Goal: Manage account settings

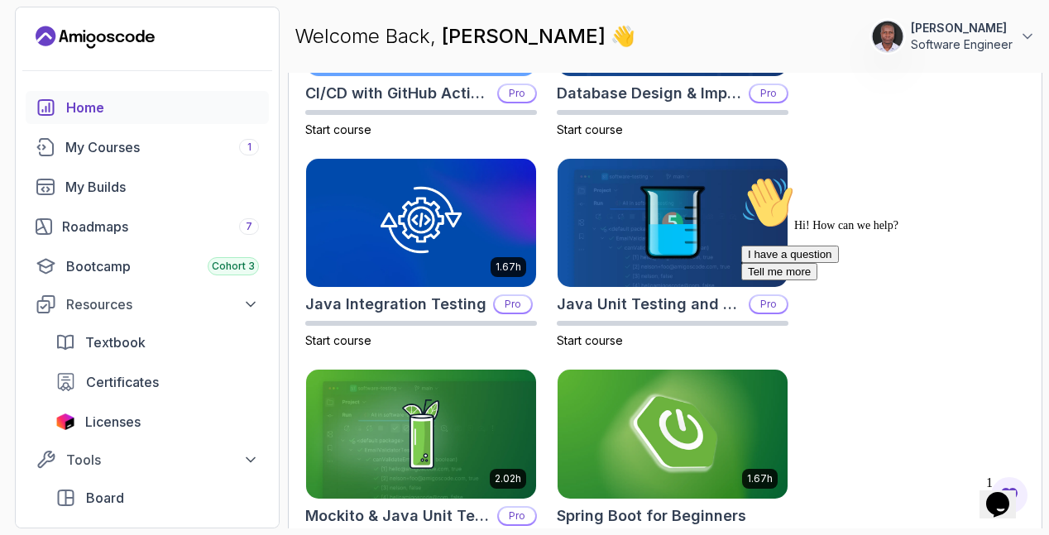
scroll to position [1055, 0]
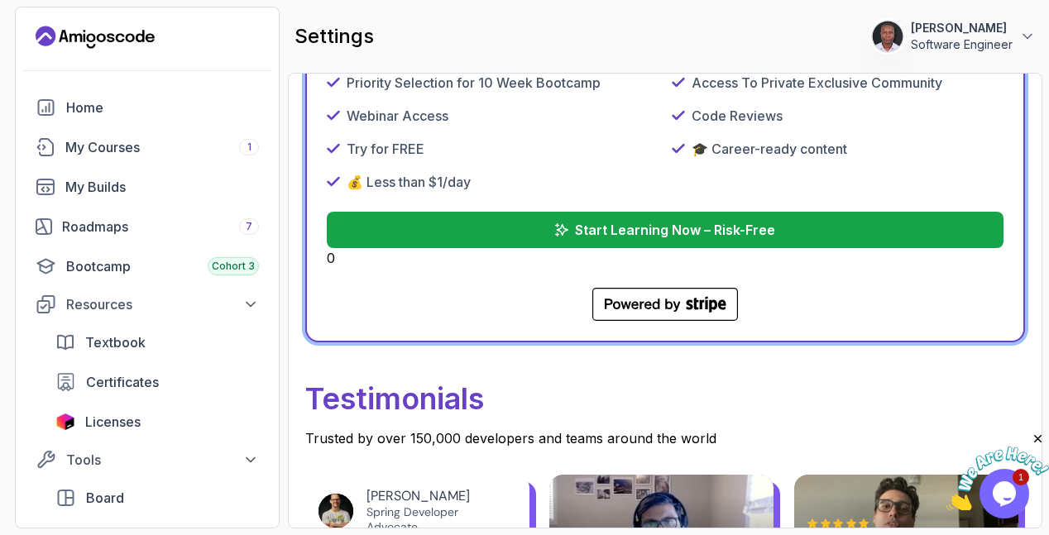
scroll to position [924, 0]
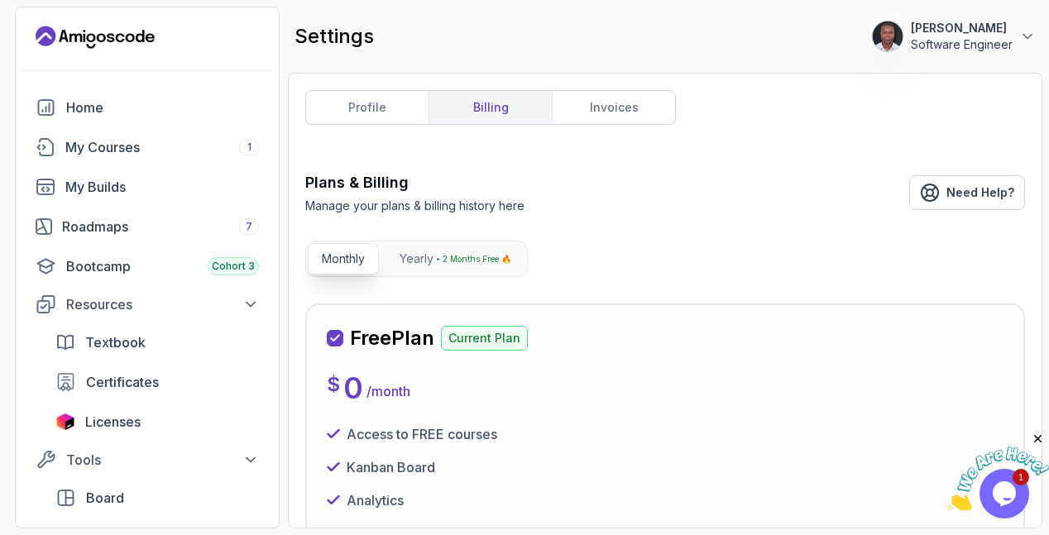
scroll to position [3, 0]
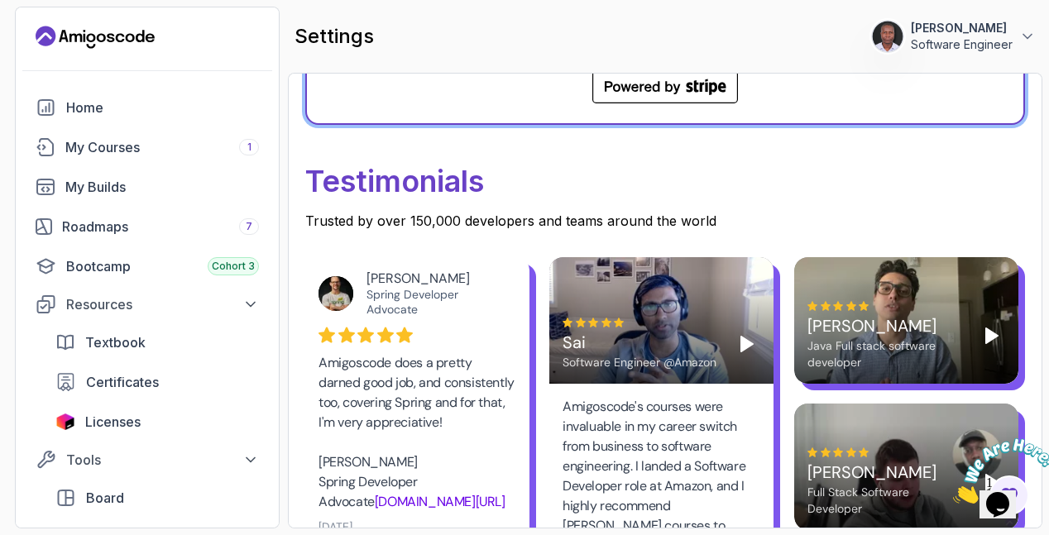
scroll to position [1072, 0]
